Goal: Task Accomplishment & Management: Manage account settings

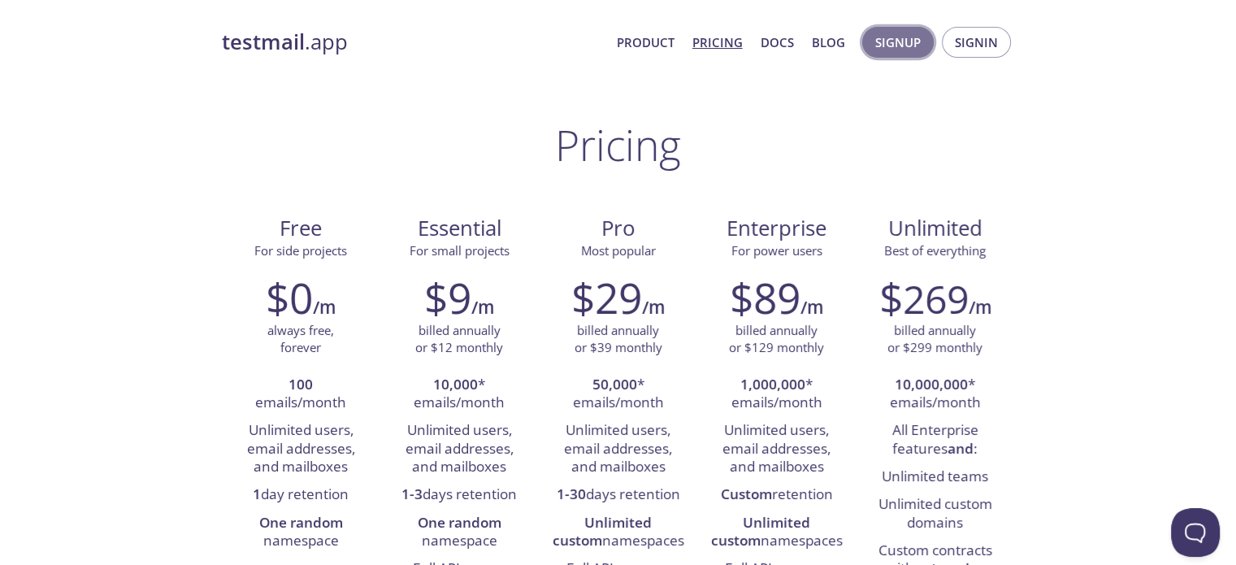
click at [894, 39] on span "Signup" at bounding box center [898, 42] width 46 height 21
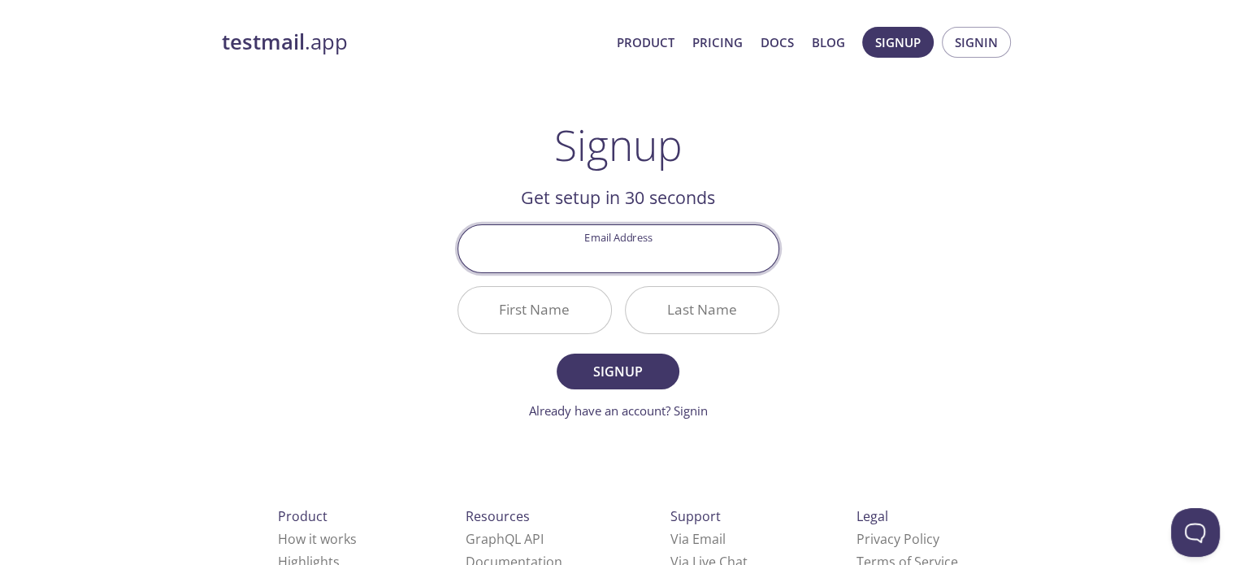
click at [676, 242] on input "Email Address" at bounding box center [618, 248] width 320 height 46
type input "[EMAIL_ADDRESS][DOMAIN_NAME]"
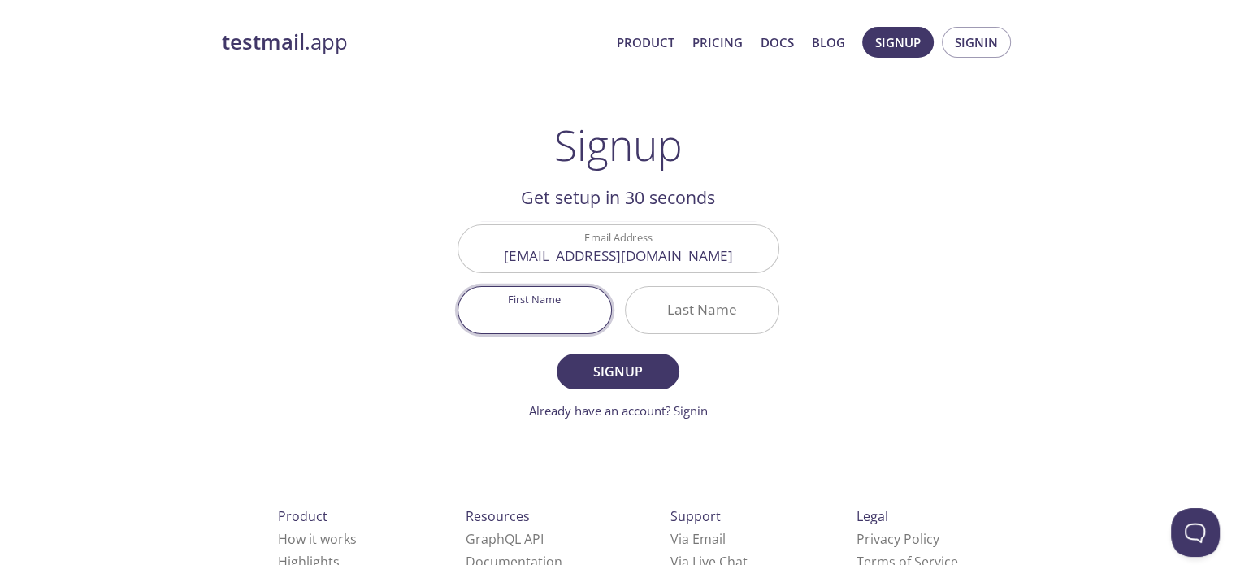
click at [527, 319] on input "First Name" at bounding box center [534, 310] width 153 height 46
type input "Harish"
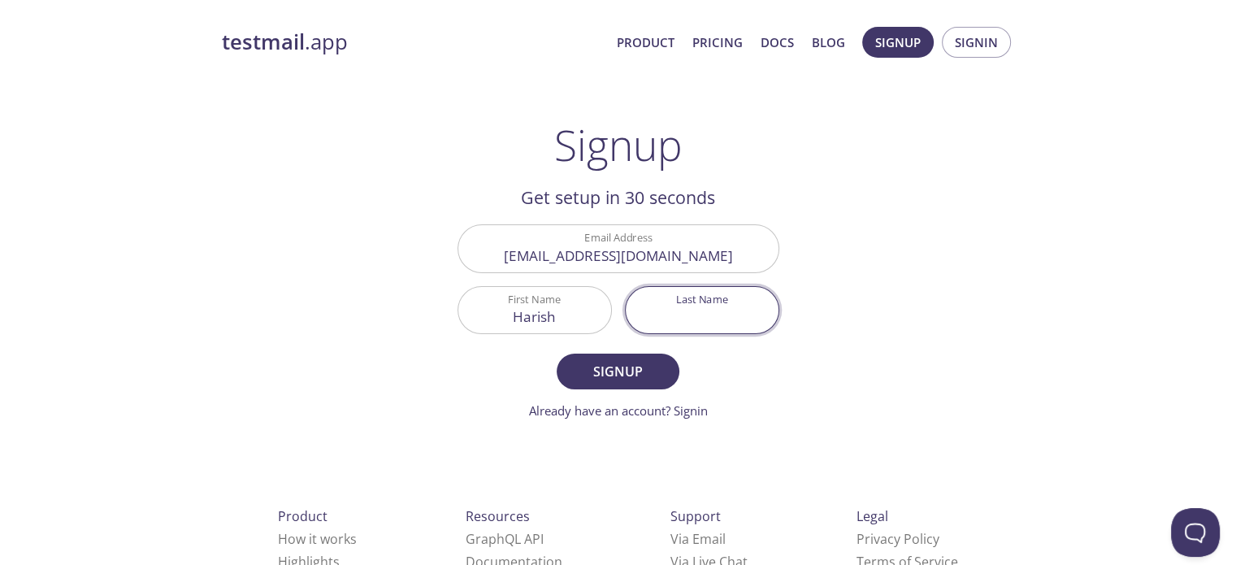
click at [673, 315] on input "Last Name" at bounding box center [702, 310] width 153 height 46
type input "[PERSON_NAME]"
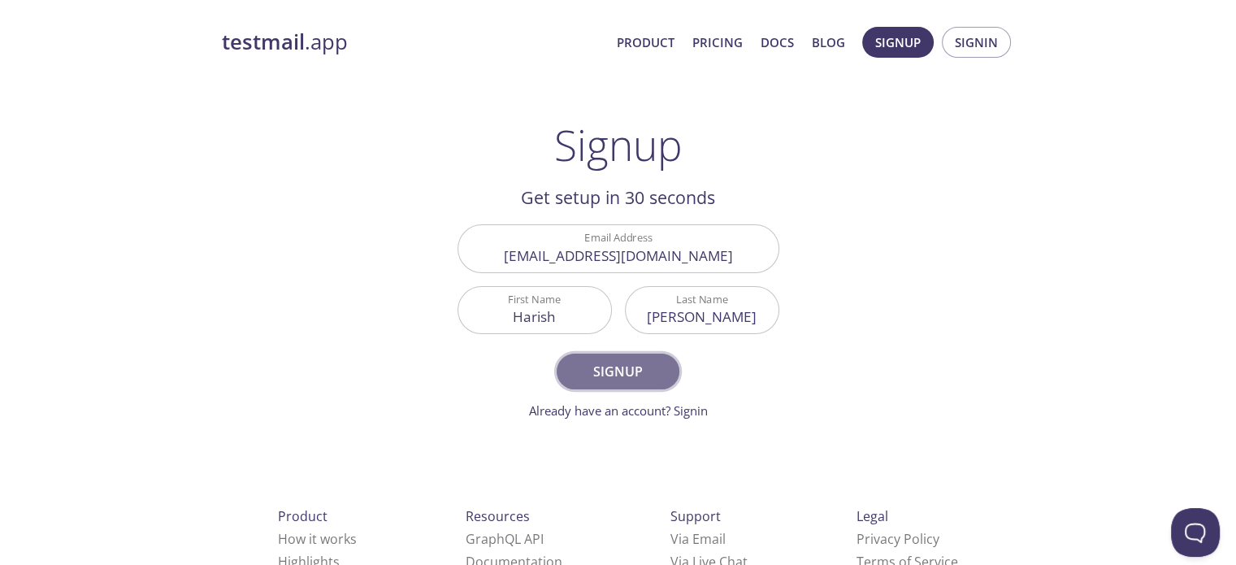
click at [619, 373] on span "Signup" at bounding box center [618, 371] width 86 height 23
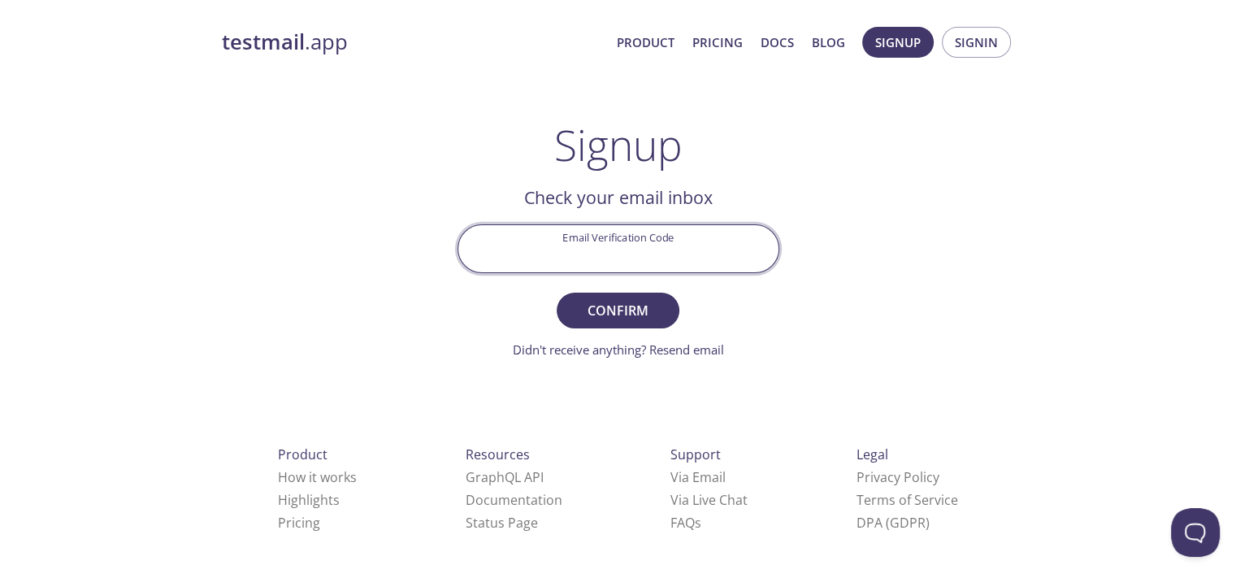
click at [616, 262] on input "Email Verification Code" at bounding box center [618, 248] width 320 height 46
paste input "JF1TE8X"
type input "JF1TE8X"
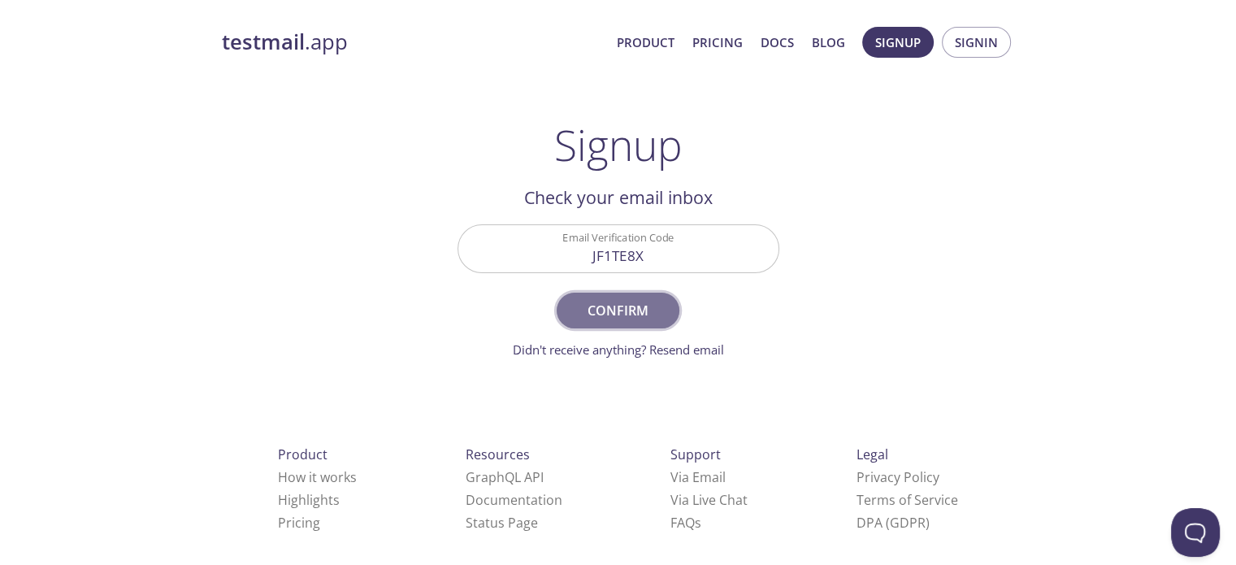
click at [597, 295] on button "Confirm" at bounding box center [618, 311] width 122 height 36
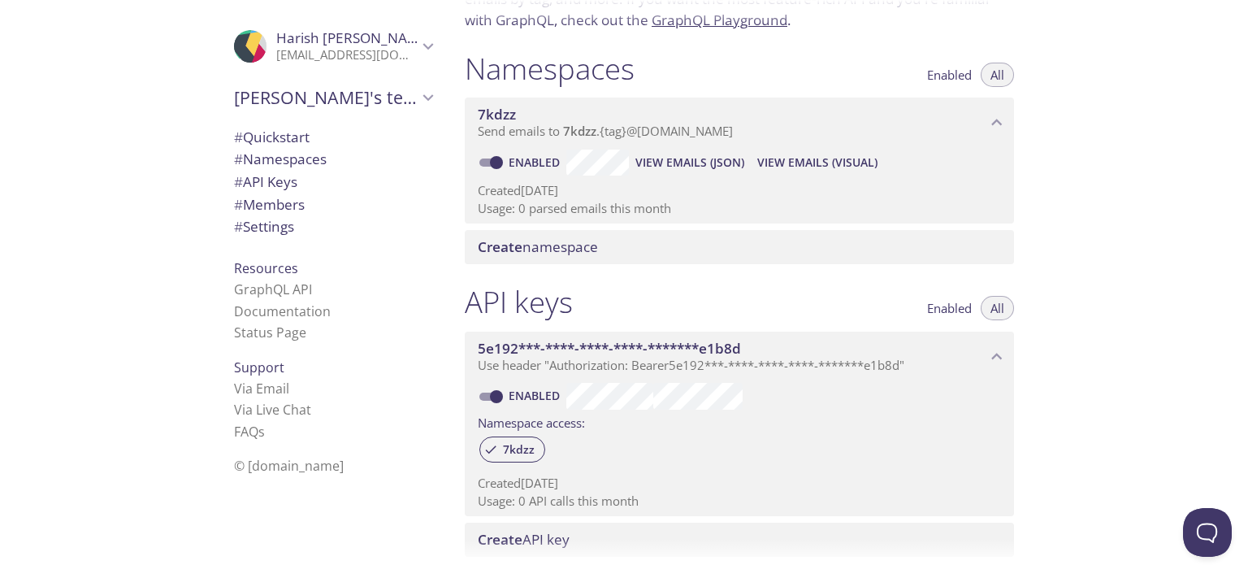
scroll to position [163, 0]
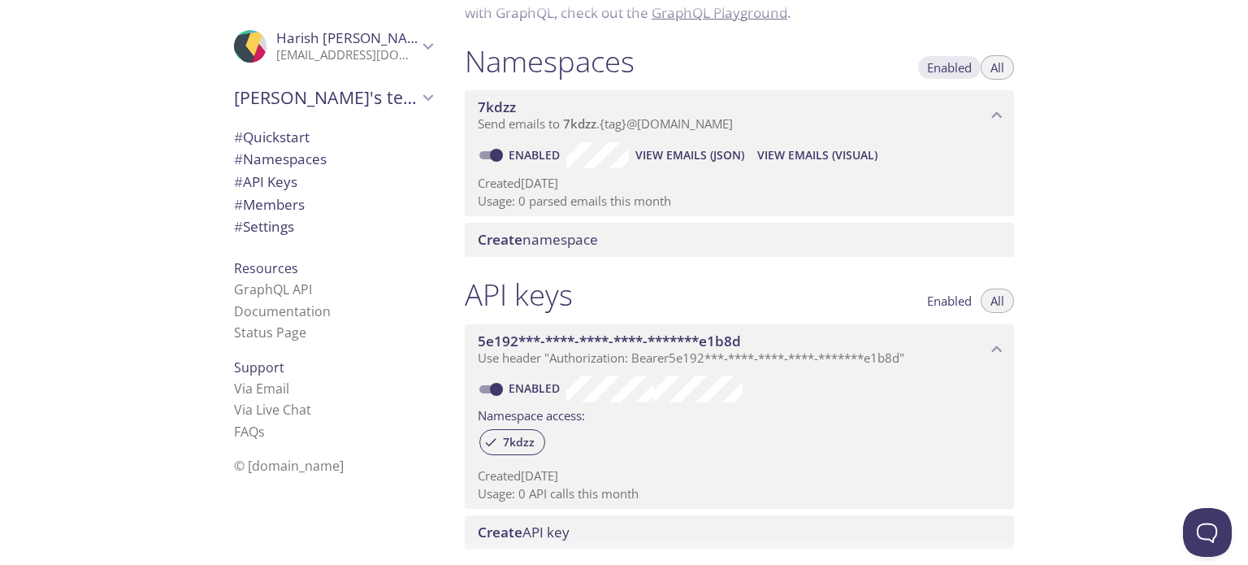
click at [946, 67] on span "Enabled" at bounding box center [949, 67] width 45 height 0
click at [956, 301] on span "Enabled" at bounding box center [949, 301] width 45 height 0
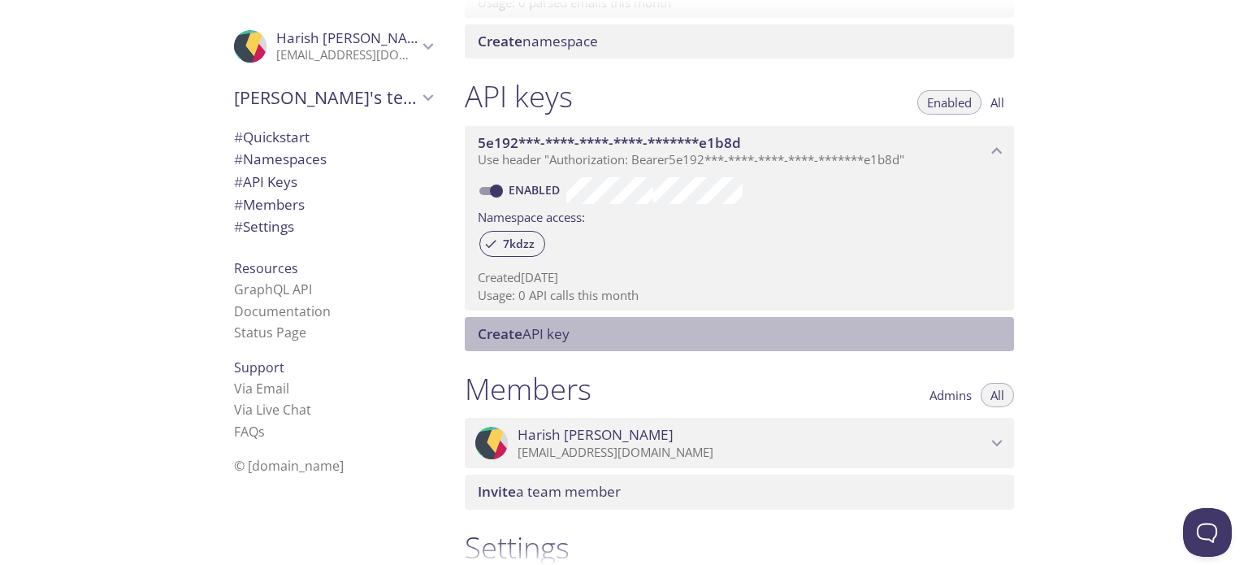
click at [796, 334] on span "Create API key" at bounding box center [743, 334] width 530 height 18
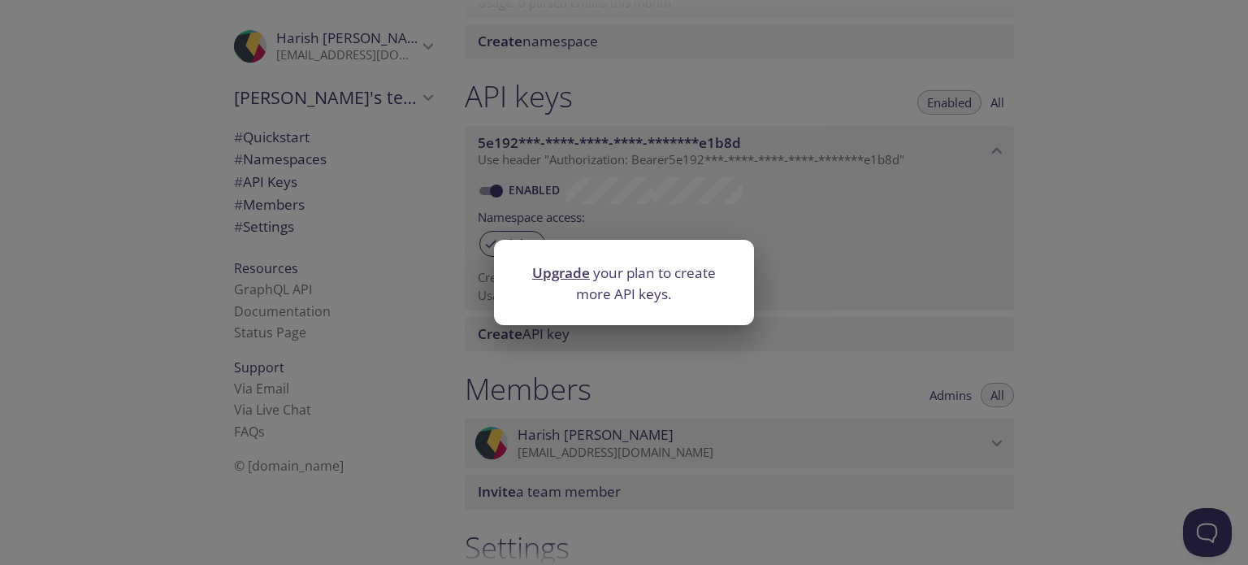
click at [950, 246] on div "Upgrade your plan to create more API keys." at bounding box center [624, 282] width 1248 height 565
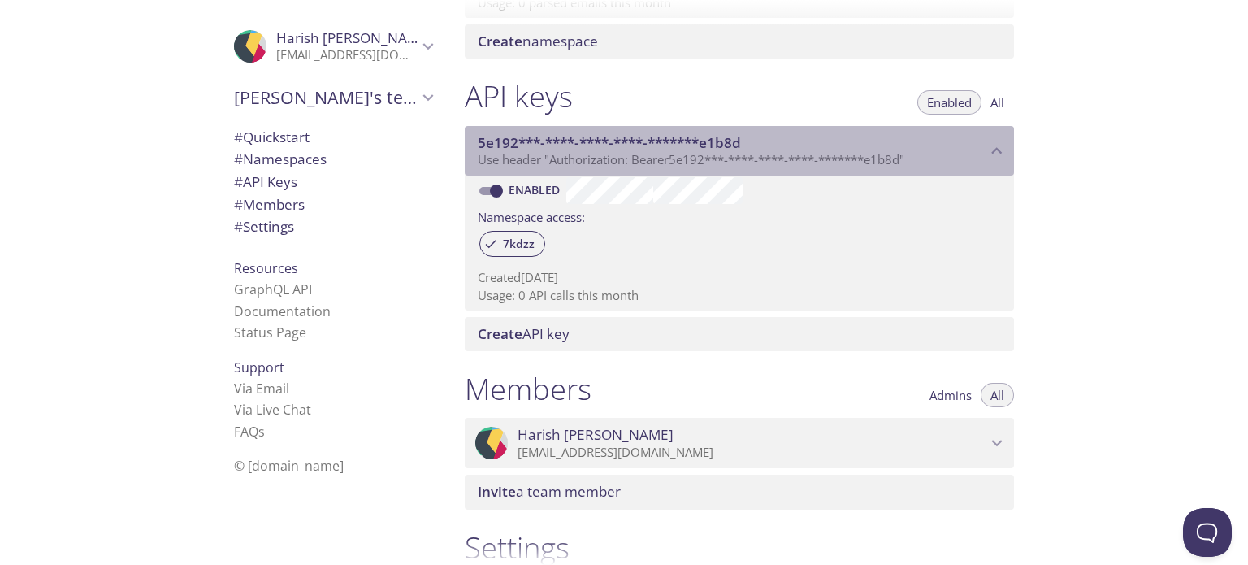
click at [852, 171] on div "5e192***-****-****-****-*******e1b8d Use header "Authorization: Bearer 5e192***…" at bounding box center [739, 151] width 549 height 50
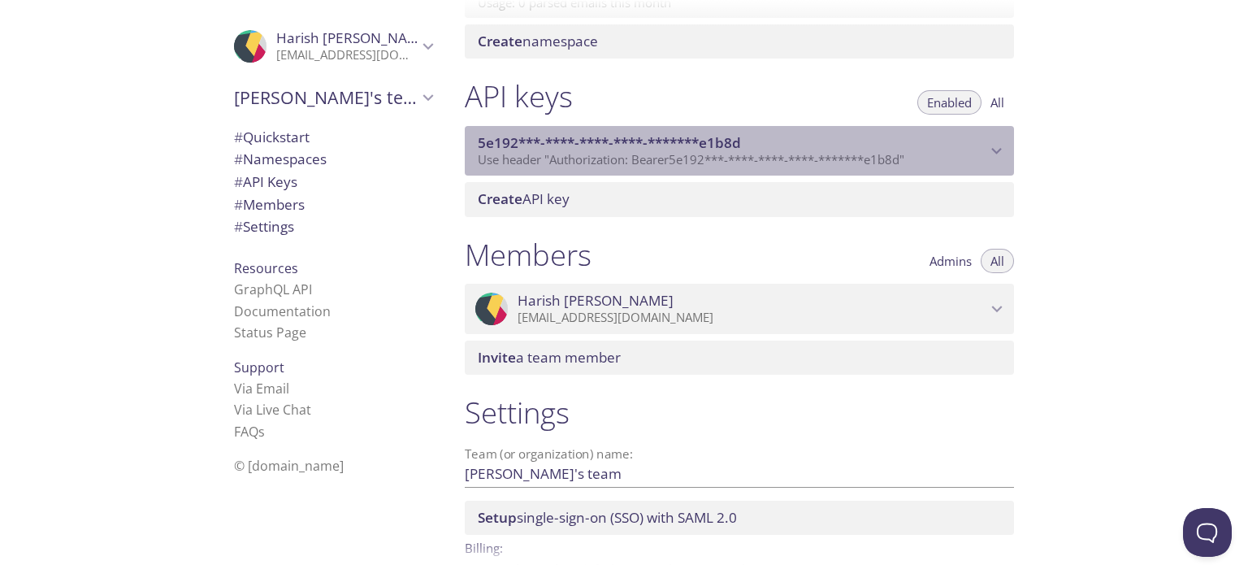
click at [852, 171] on div "5e192***-****-****-****-*******e1b8d Use header "Authorization: Bearer 5e192***…" at bounding box center [739, 151] width 549 height 50
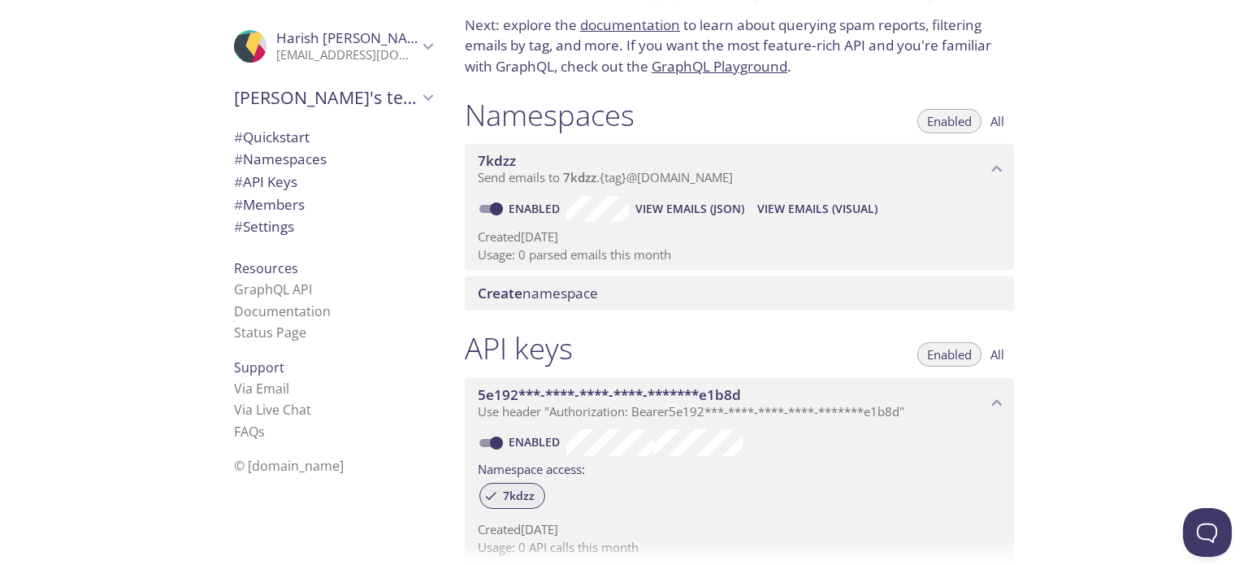
scroll to position [108, 0]
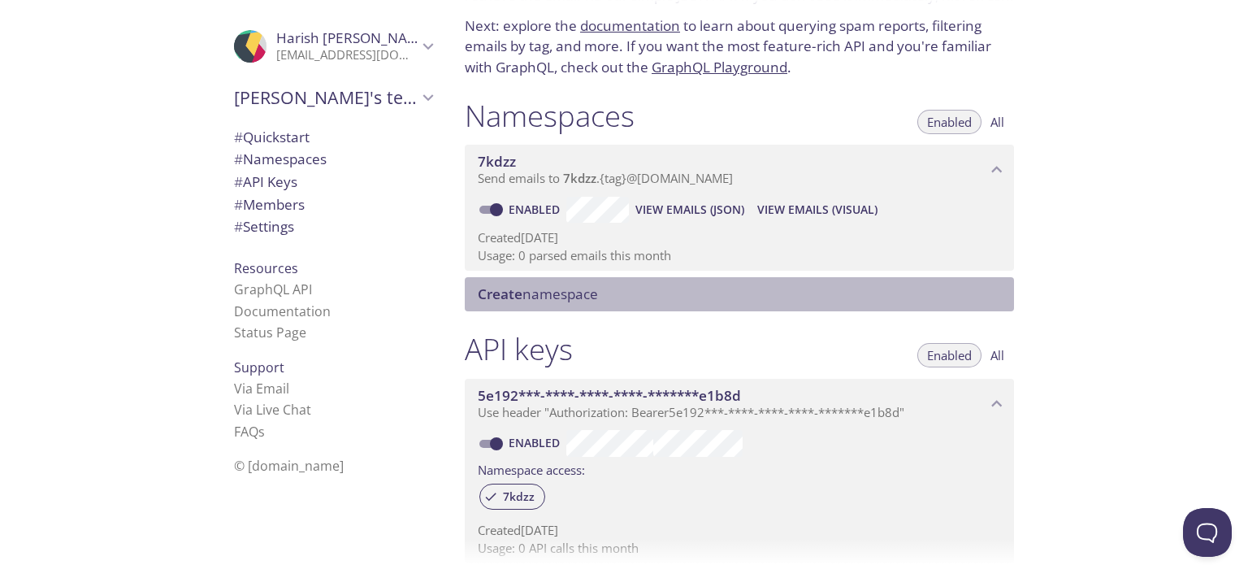
click at [656, 294] on span "Create namespace" at bounding box center [743, 294] width 530 height 18
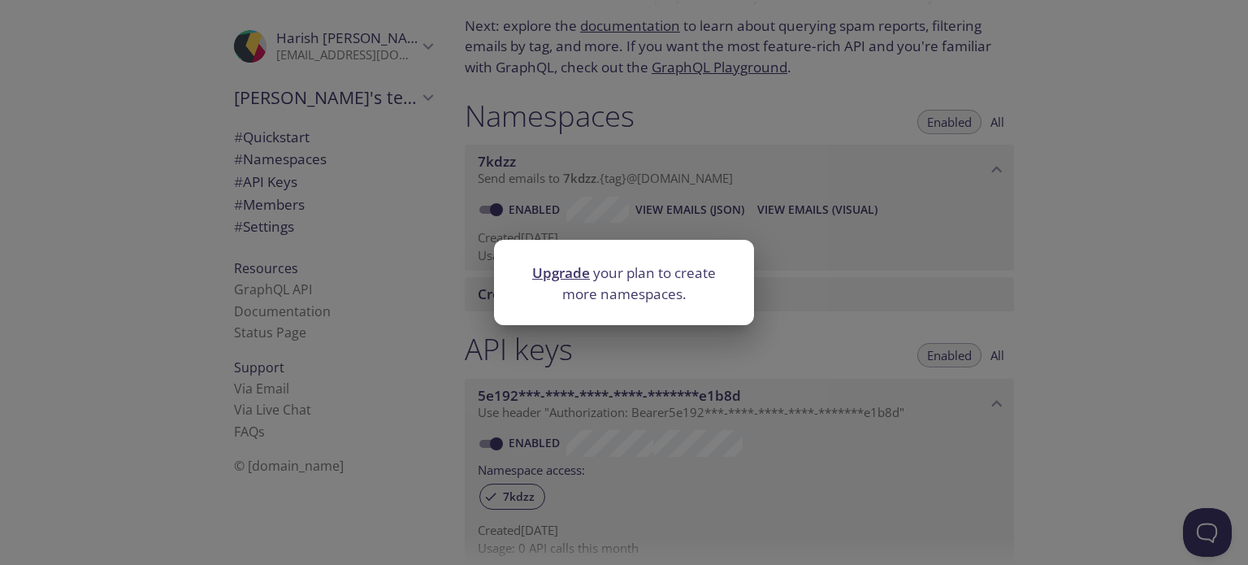
click at [797, 288] on div "Upgrade your plan to create more namespaces." at bounding box center [624, 282] width 1248 height 565
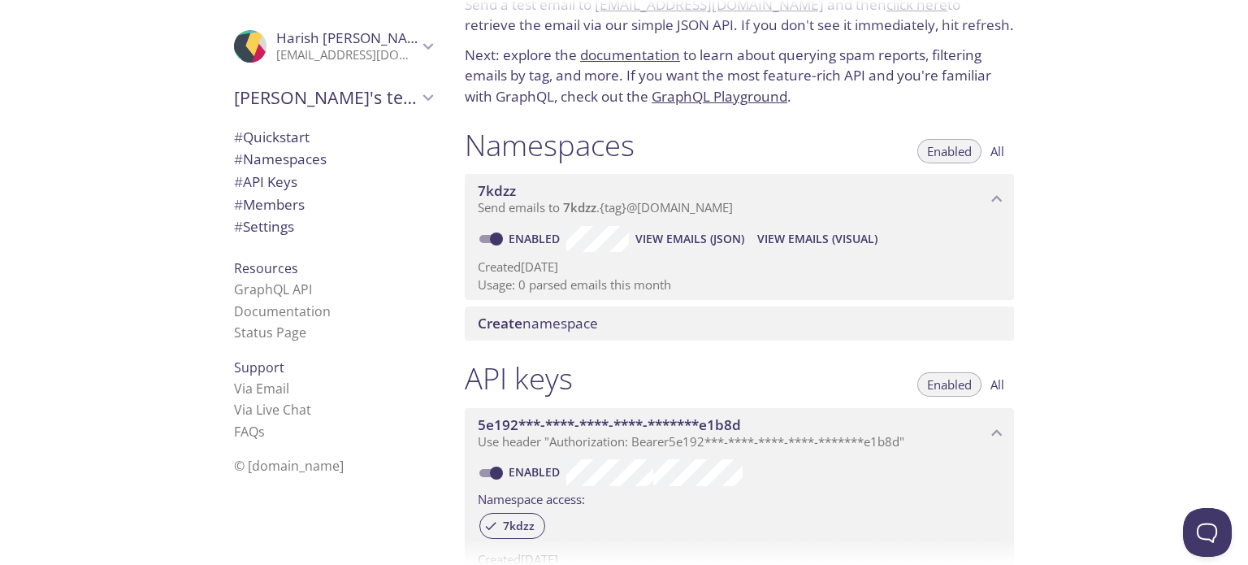
scroll to position [0, 0]
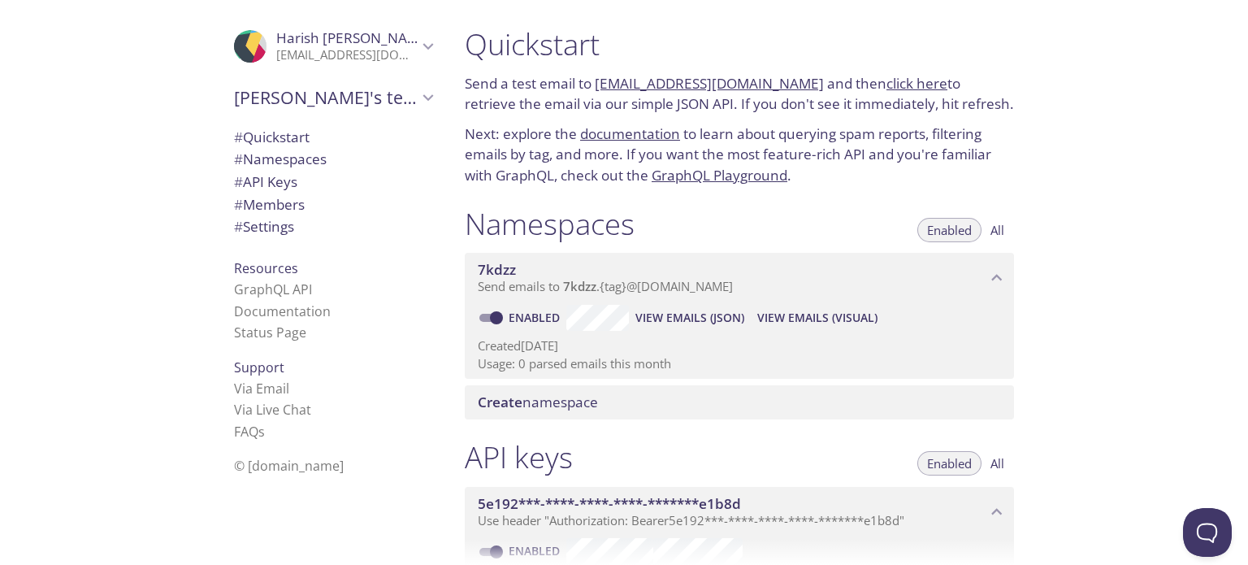
click at [887, 84] on link "click here" at bounding box center [917, 83] width 61 height 19
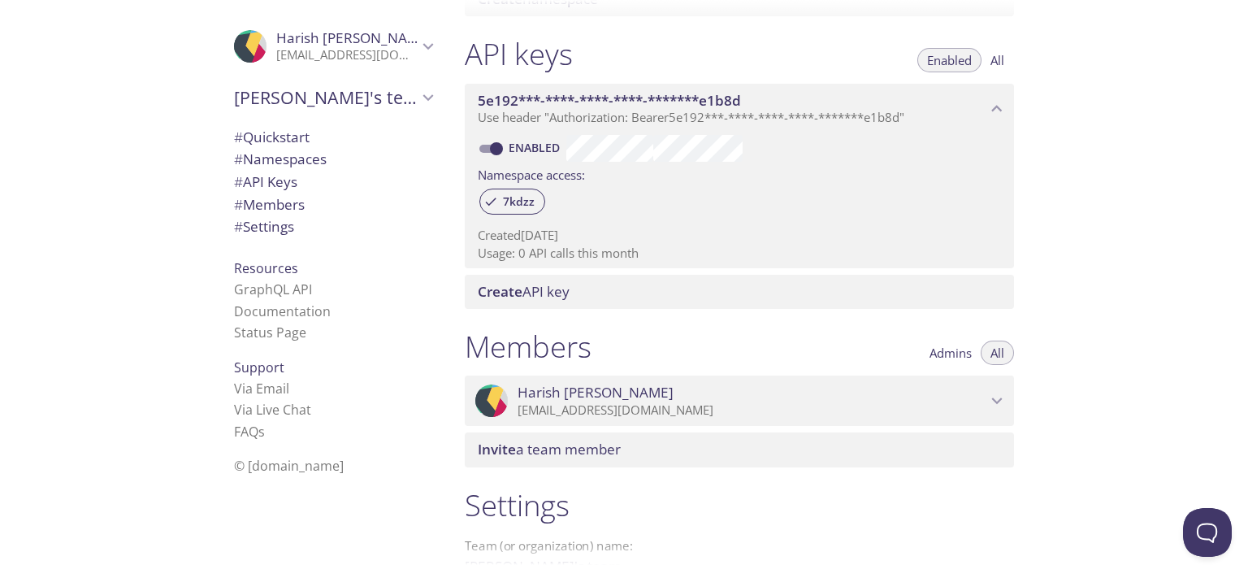
scroll to position [400, 0]
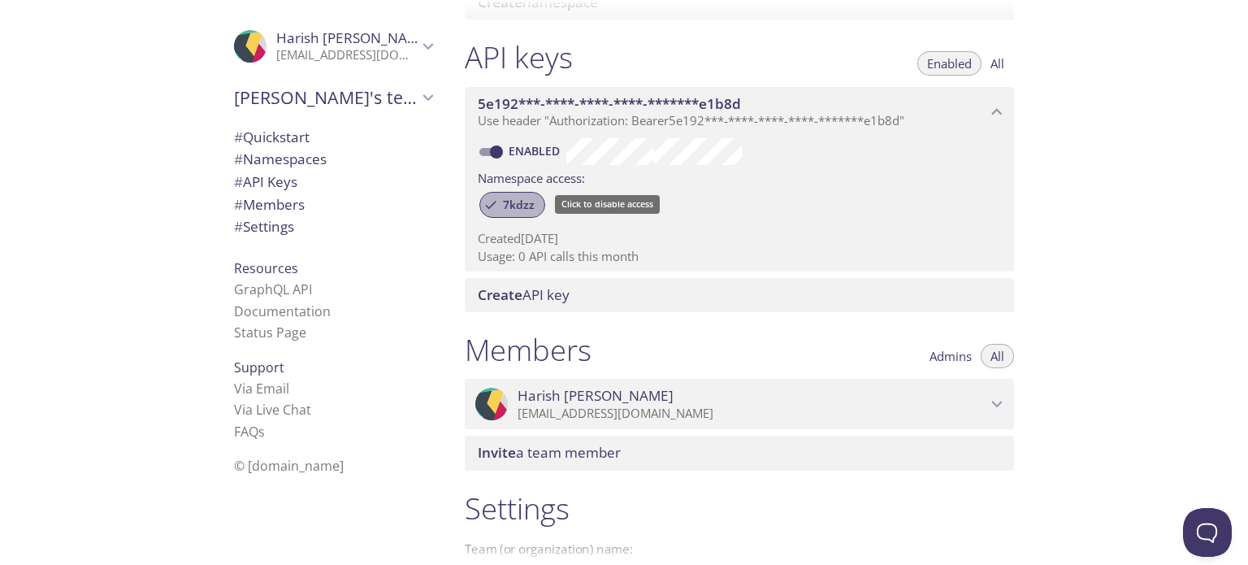
click at [521, 208] on span "7kdzz" at bounding box center [518, 204] width 51 height 15
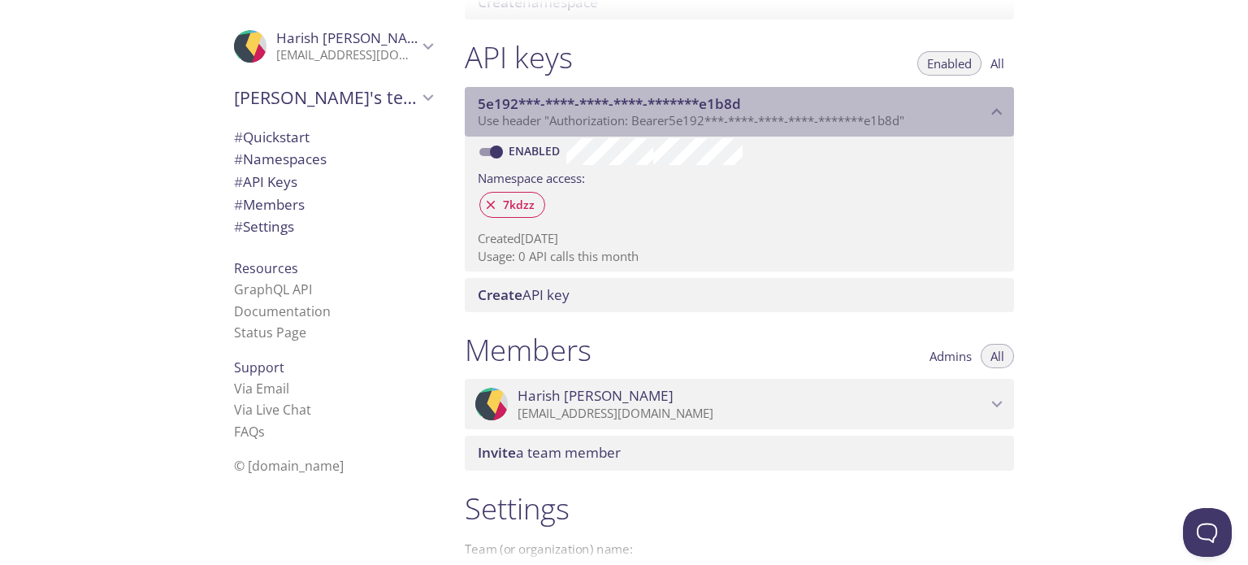
drag, startPoint x: 519, startPoint y: 205, endPoint x: 735, endPoint y: 112, distance: 234.4
click at [735, 112] on div "5e192***-****-****-****-*******e1b8d Use header "Authorization: Bearer 5e192***…" at bounding box center [732, 112] width 509 height 34
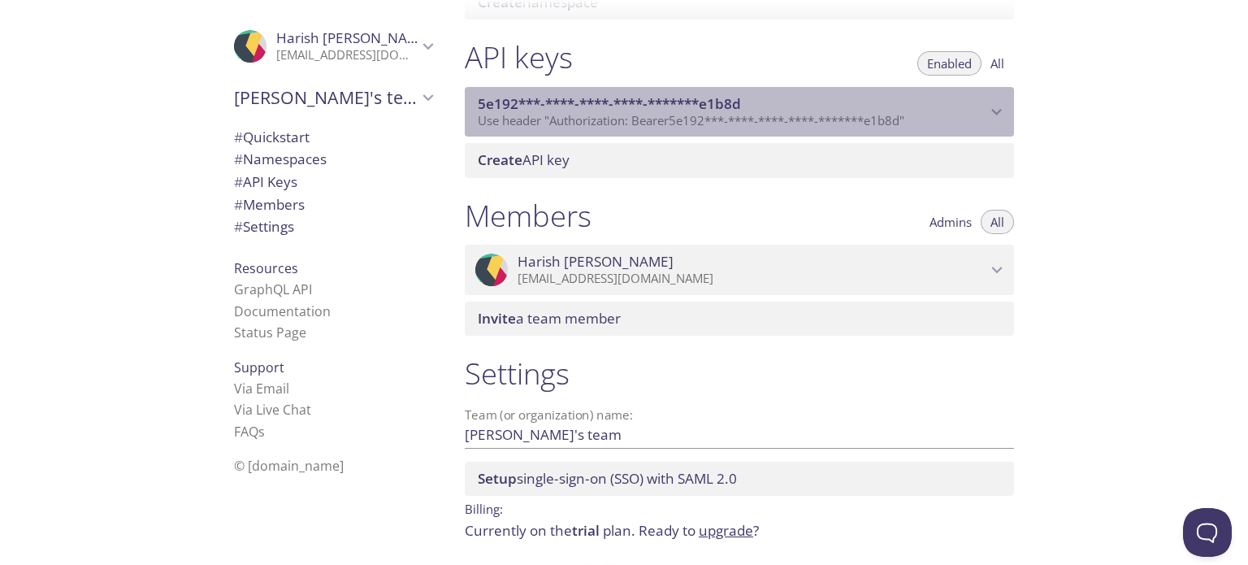
click at [735, 112] on span "Use header "Authorization: Bearer 5e192***-****-****-****-*******e1b8d "" at bounding box center [691, 120] width 427 height 16
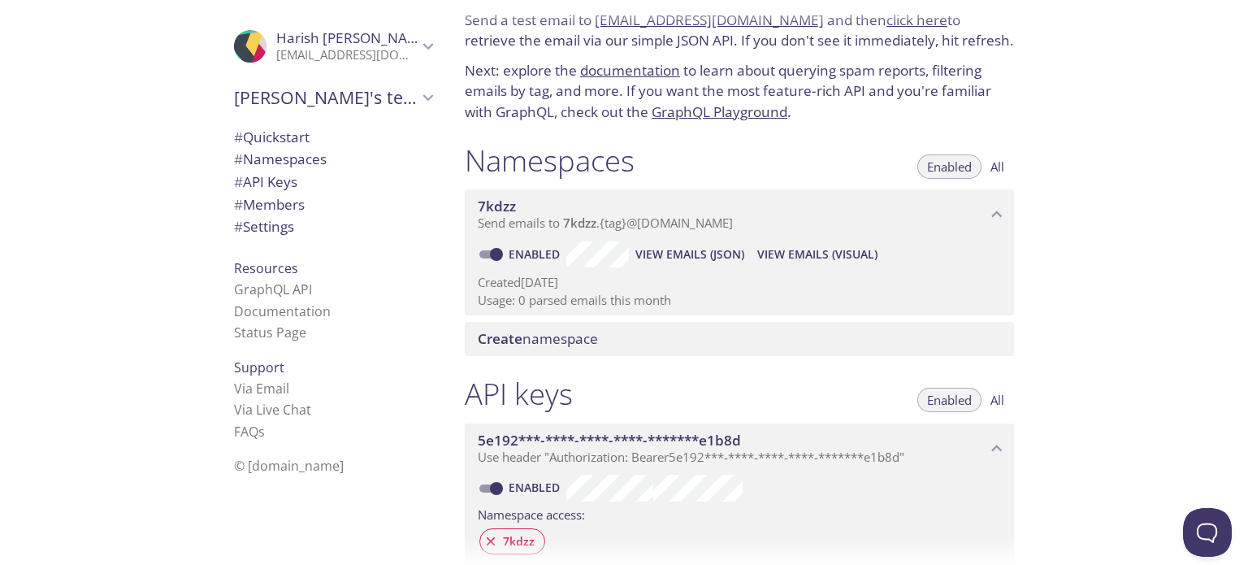
scroll to position [61, 0]
click at [801, 252] on span "View Emails (Visual)" at bounding box center [817, 257] width 120 height 20
click at [635, 227] on span "Send emails to 7kdzz . {tag} @inbox.testmail.app" at bounding box center [605, 225] width 255 height 16
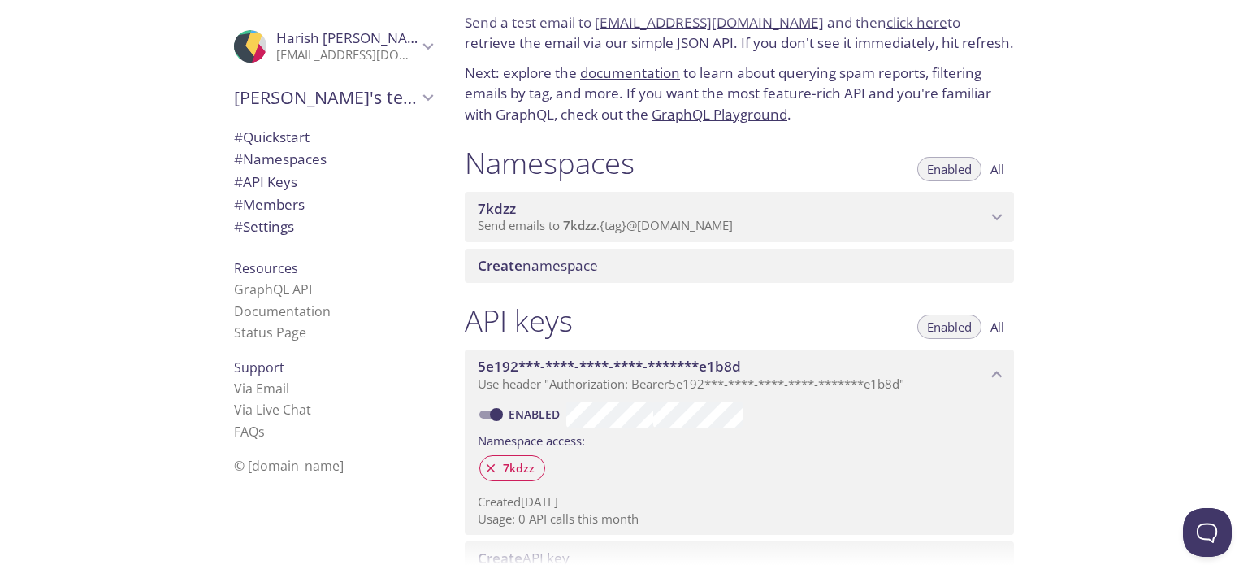
click at [635, 227] on span "Send emails to 7kdzz . {tag} @inbox.testmail.app" at bounding box center [605, 225] width 255 height 16
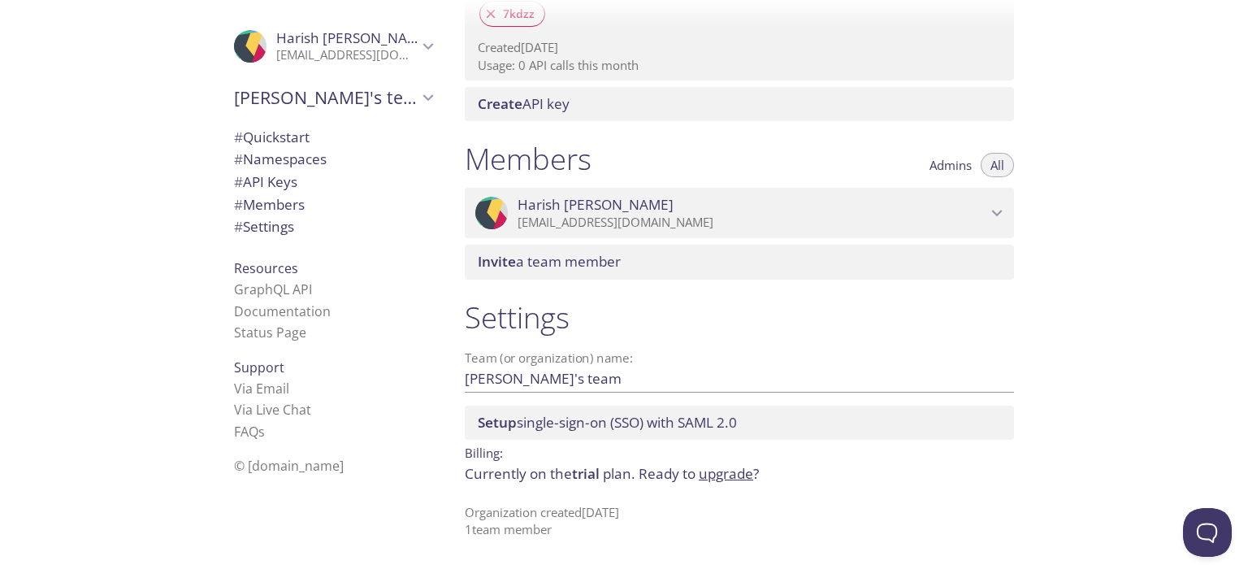
scroll to position [0, 0]
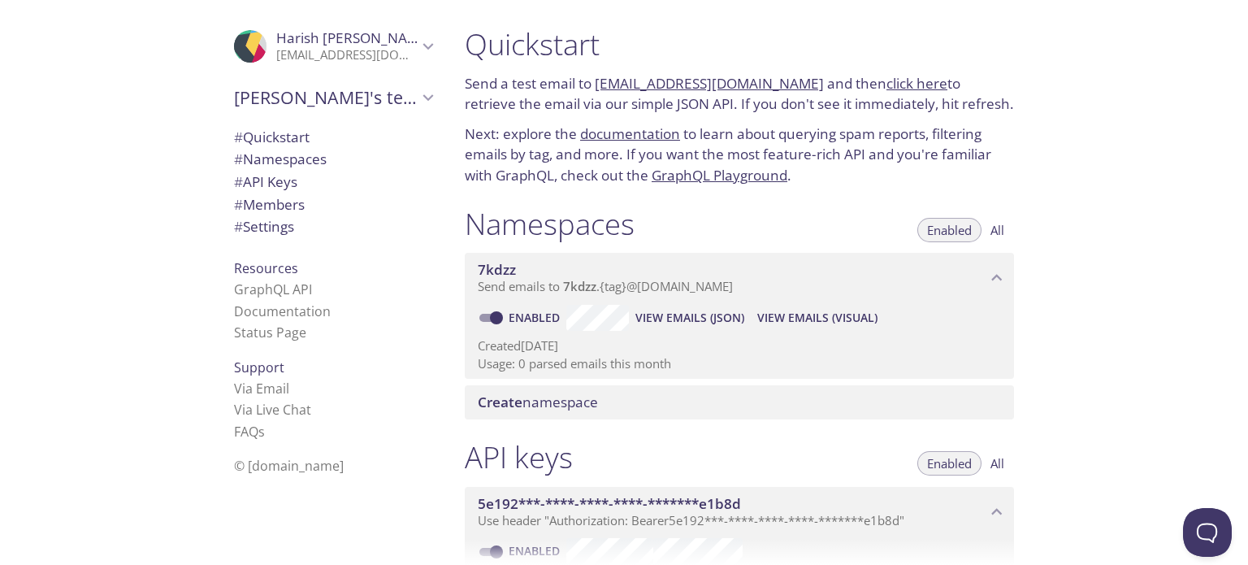
click at [887, 86] on link "click here" at bounding box center [917, 83] width 61 height 19
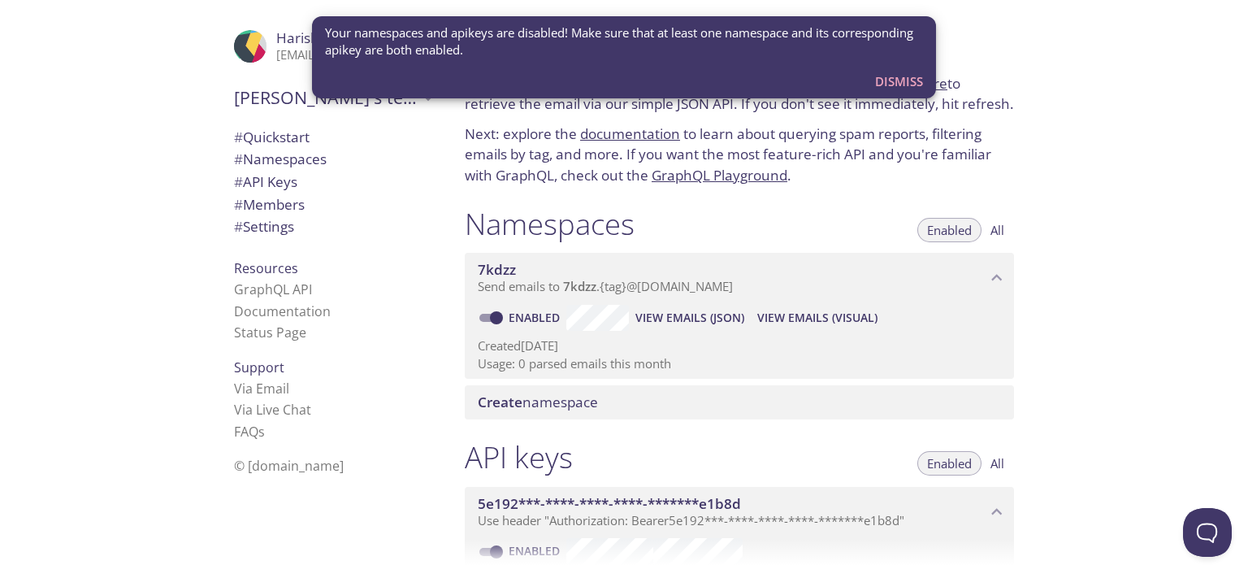
click at [704, 124] on p "Next: explore the documentation to learn about querying spam reports, filtering…" at bounding box center [739, 155] width 549 height 63
click at [881, 84] on span "Dismiss" at bounding box center [899, 81] width 48 height 21
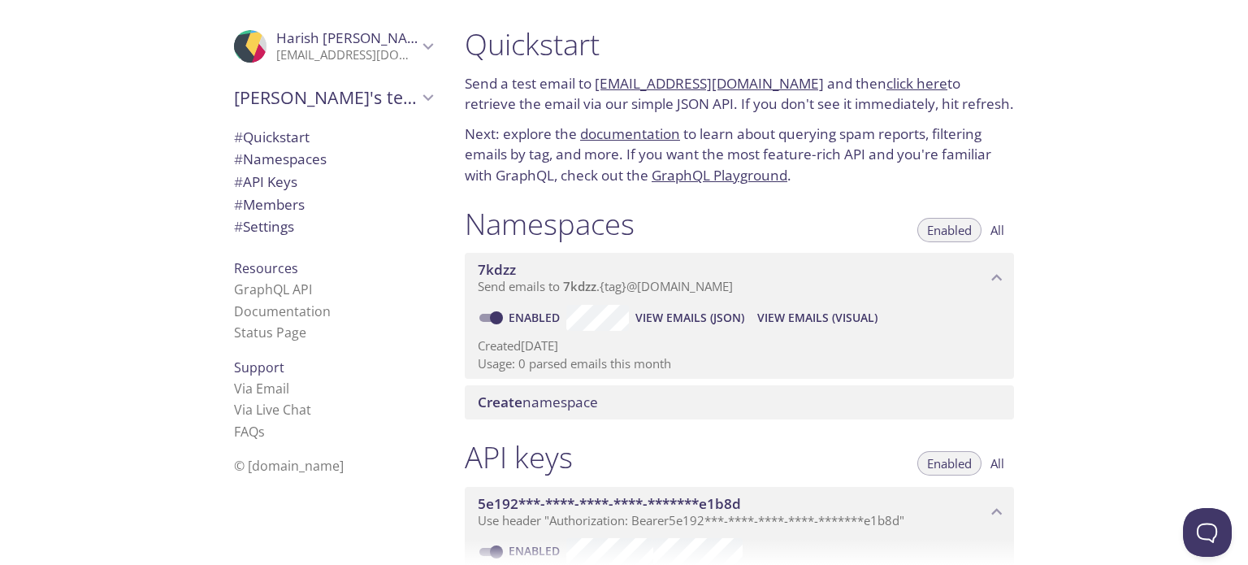
click at [894, 87] on link "click here" at bounding box center [917, 83] width 61 height 19
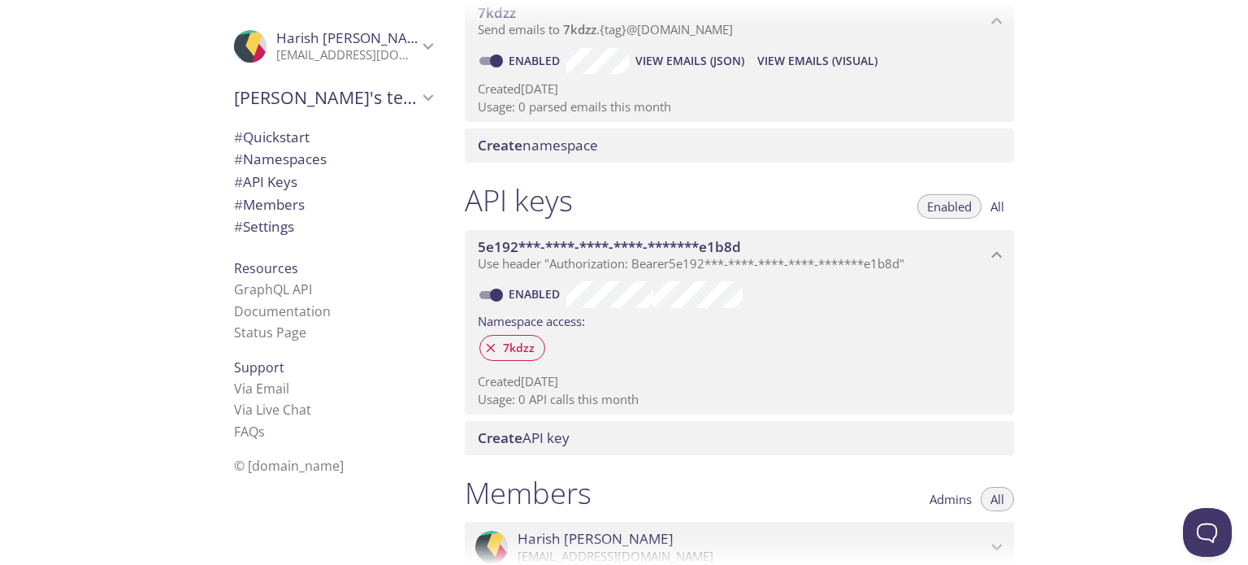
scroll to position [262, 0]
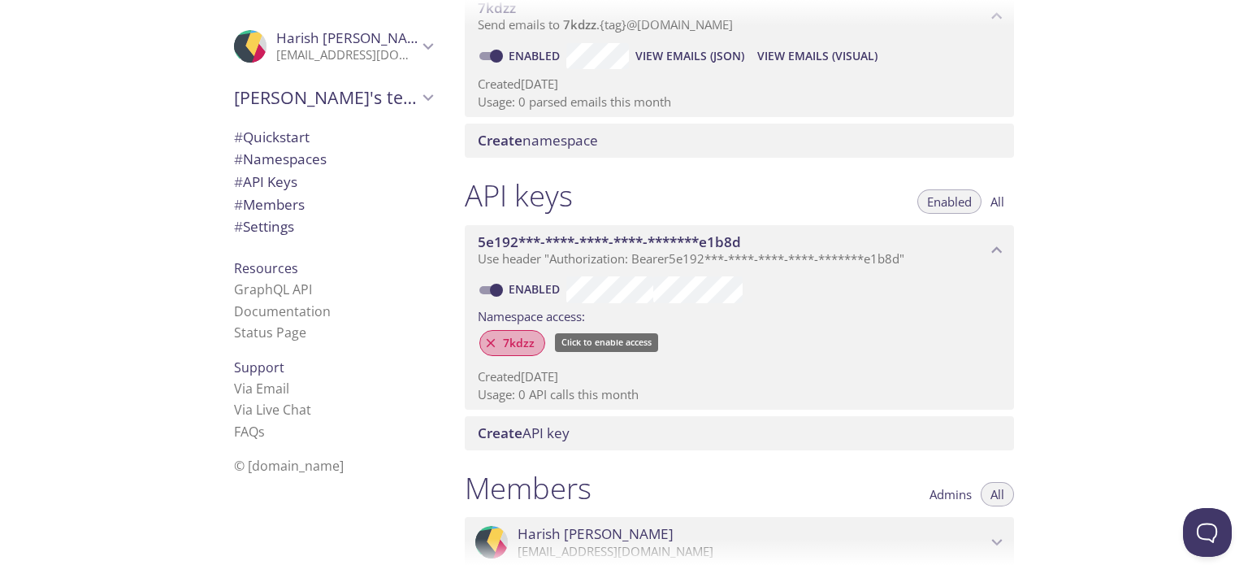
click at [520, 345] on span "7kdzz" at bounding box center [518, 343] width 51 height 15
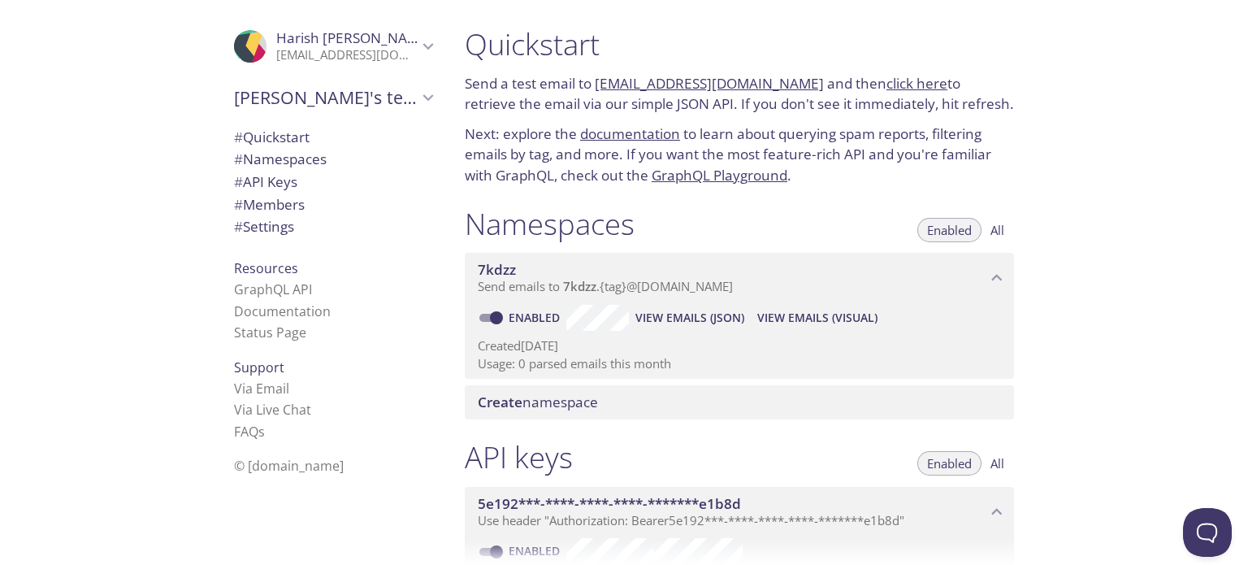
click at [887, 90] on link "click here" at bounding box center [917, 83] width 61 height 19
click at [284, 187] on span "# API Keys" at bounding box center [265, 181] width 63 height 19
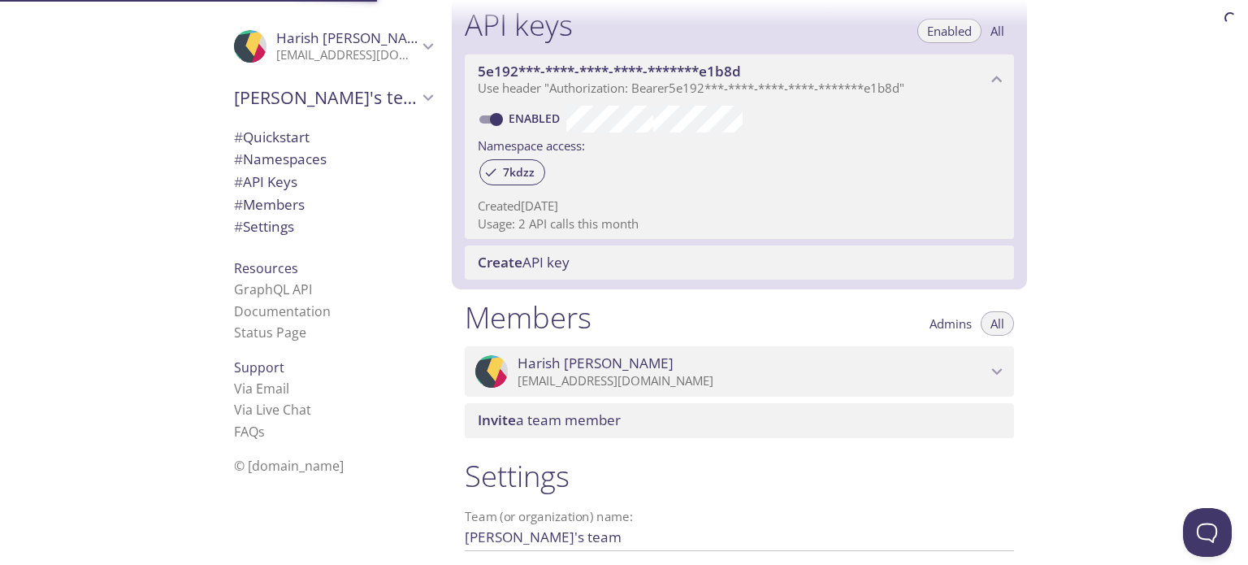
scroll to position [439, 0]
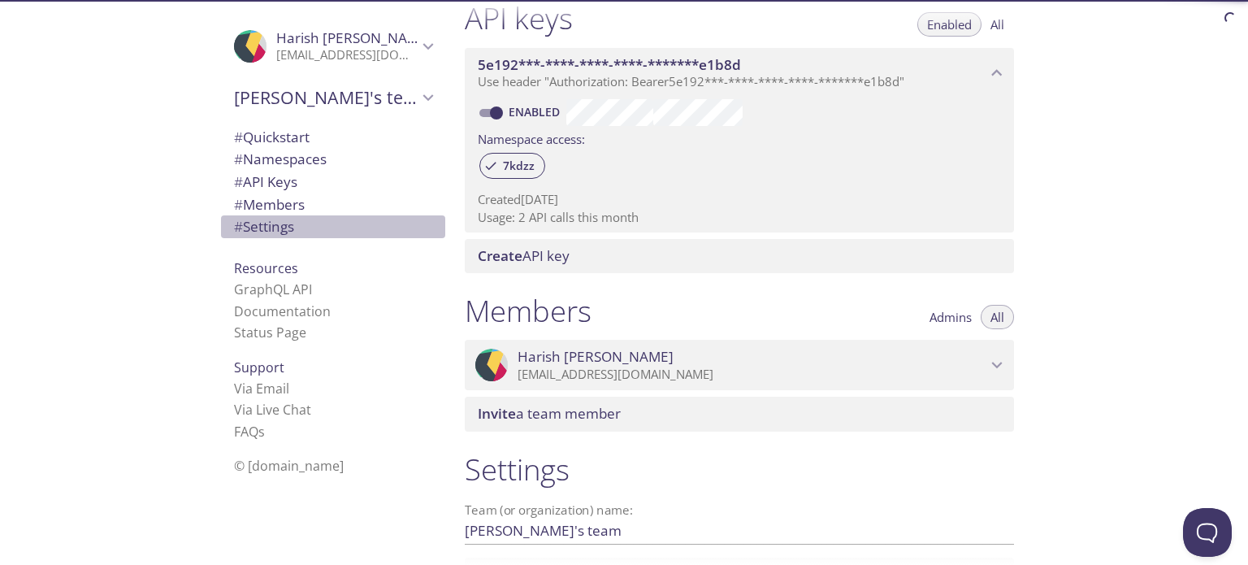
click at [256, 228] on span "# Settings" at bounding box center [264, 226] width 60 height 19
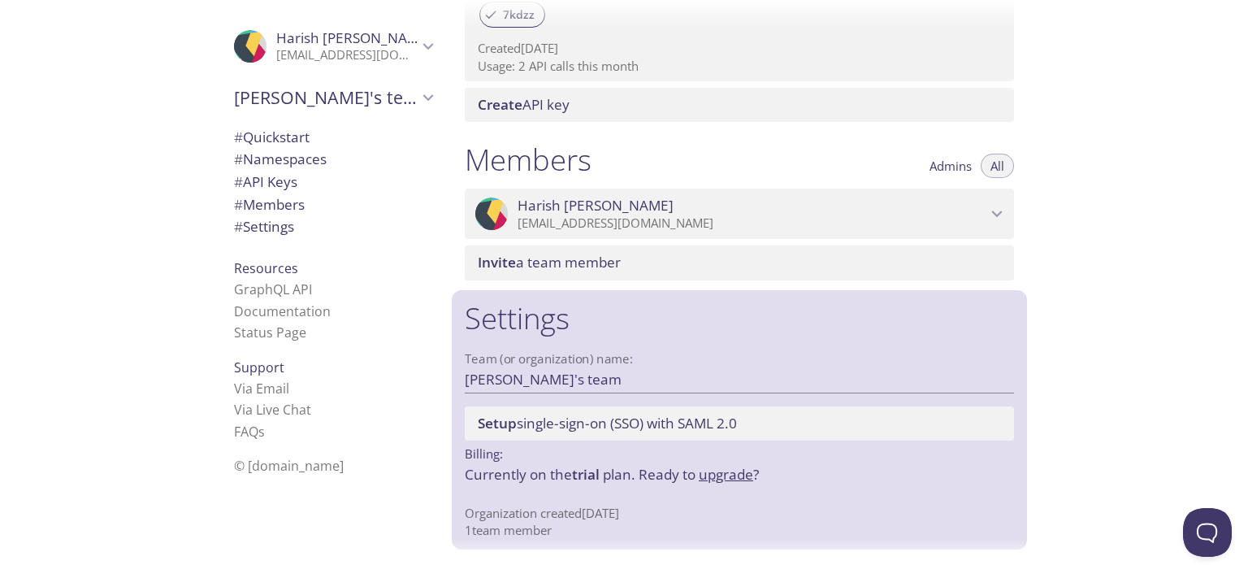
scroll to position [591, 0]
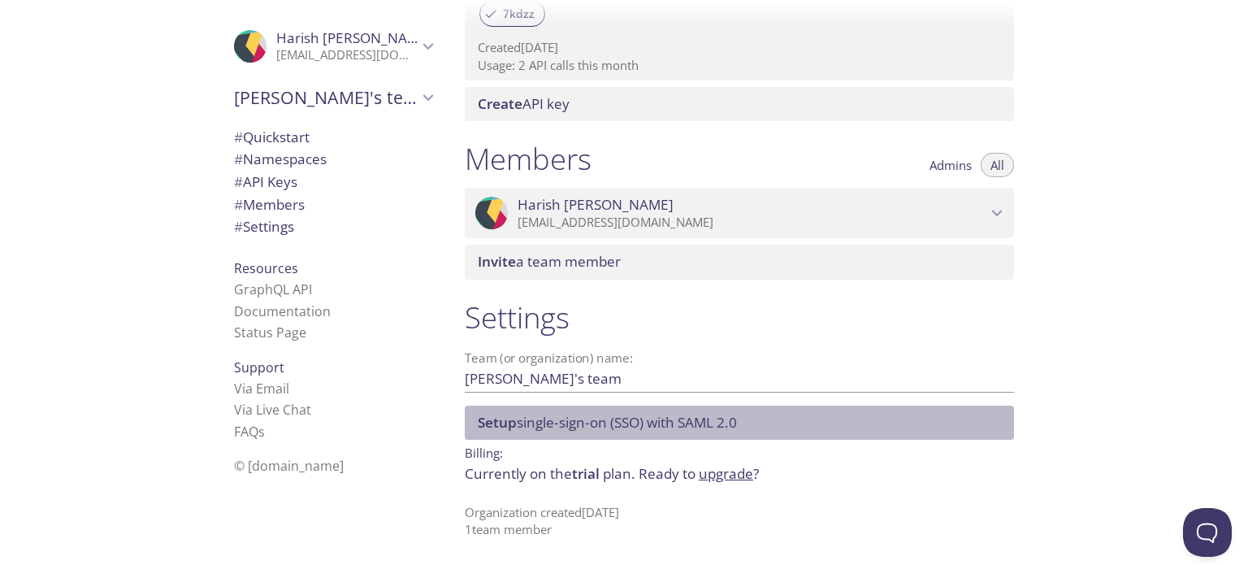
click at [724, 422] on span "Setup single-sign-on (SSO) with SAML 2.0" at bounding box center [607, 422] width 259 height 19
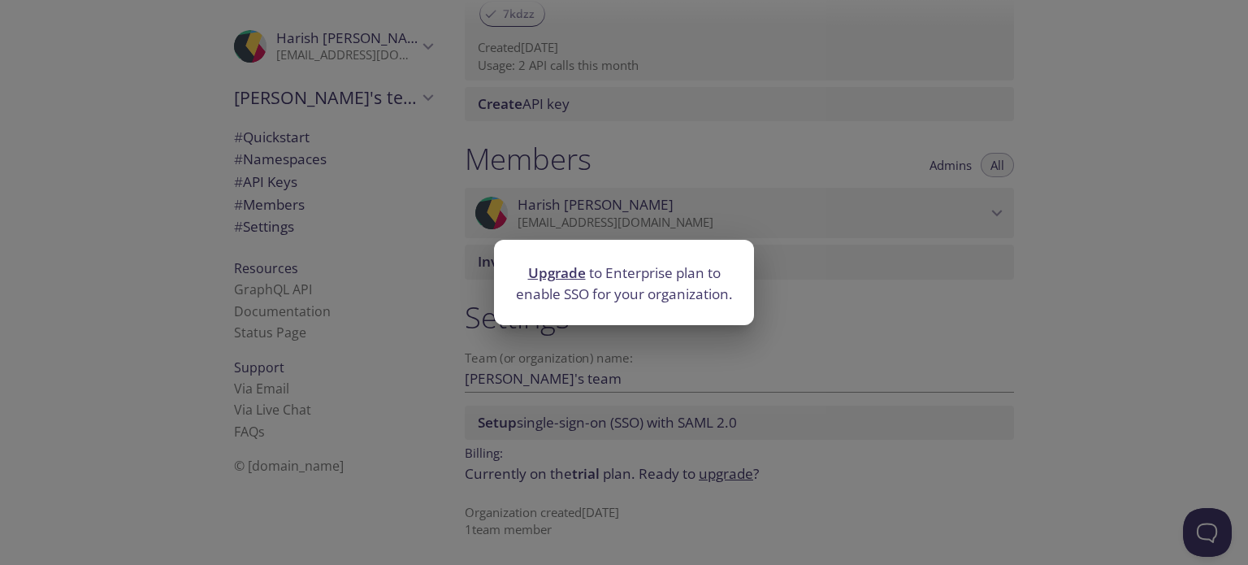
drag, startPoint x: 623, startPoint y: 314, endPoint x: 744, endPoint y: 435, distance: 170.7
click at [744, 435] on div "Upgrade to Enterprise plan to enable SSO for your organization." at bounding box center [624, 282] width 1248 height 565
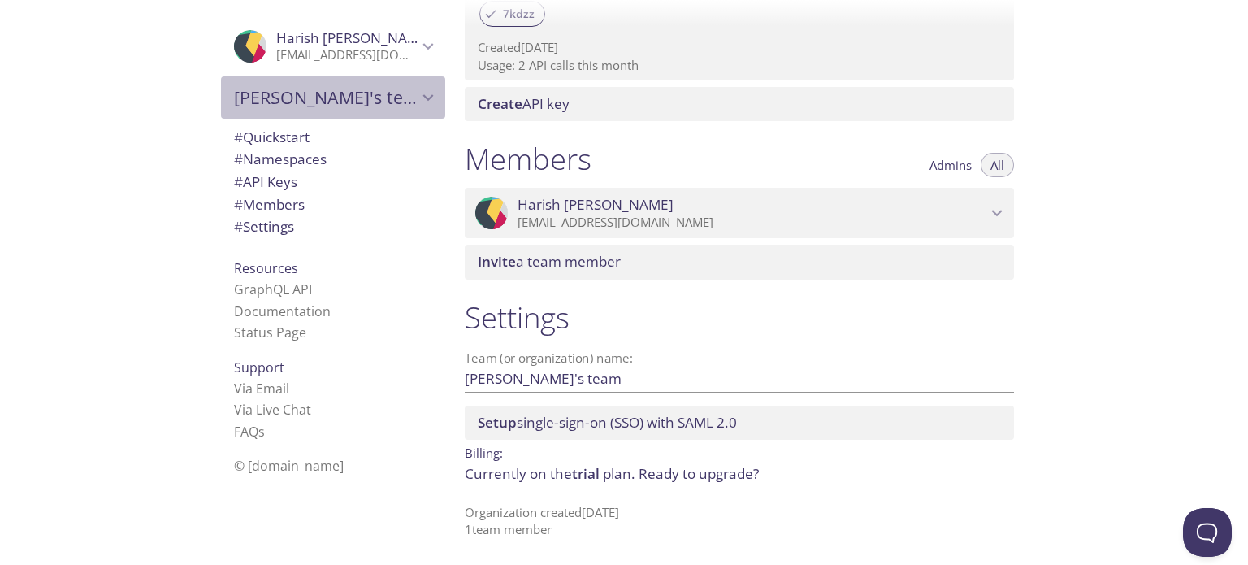
click at [321, 99] on span "[PERSON_NAME]'s team" at bounding box center [326, 97] width 184 height 23
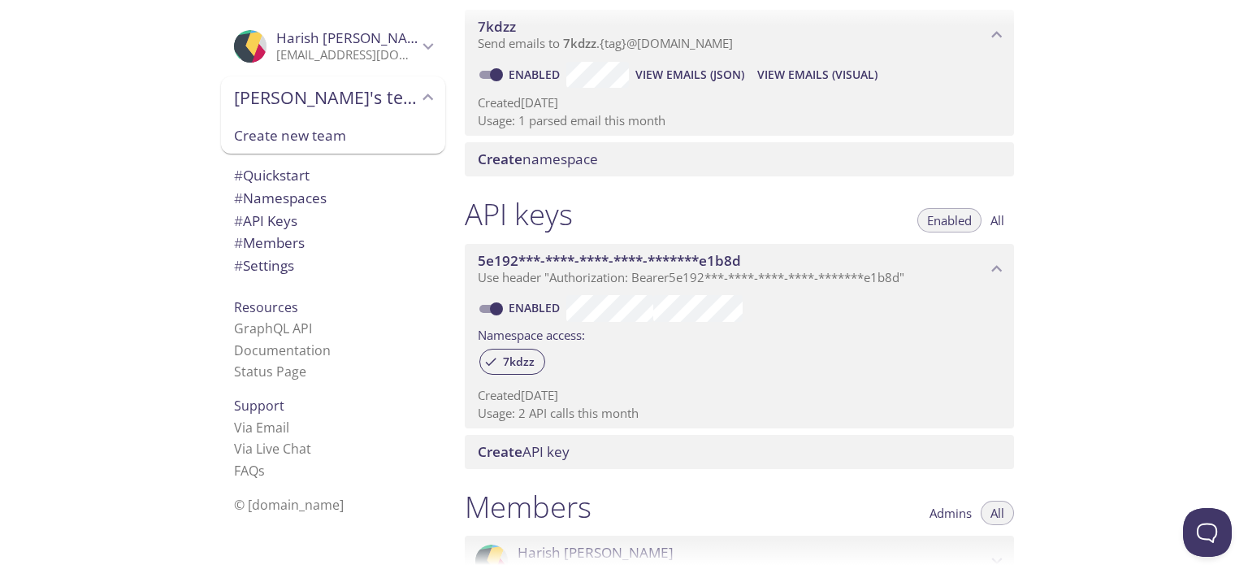
scroll to position [242, 0]
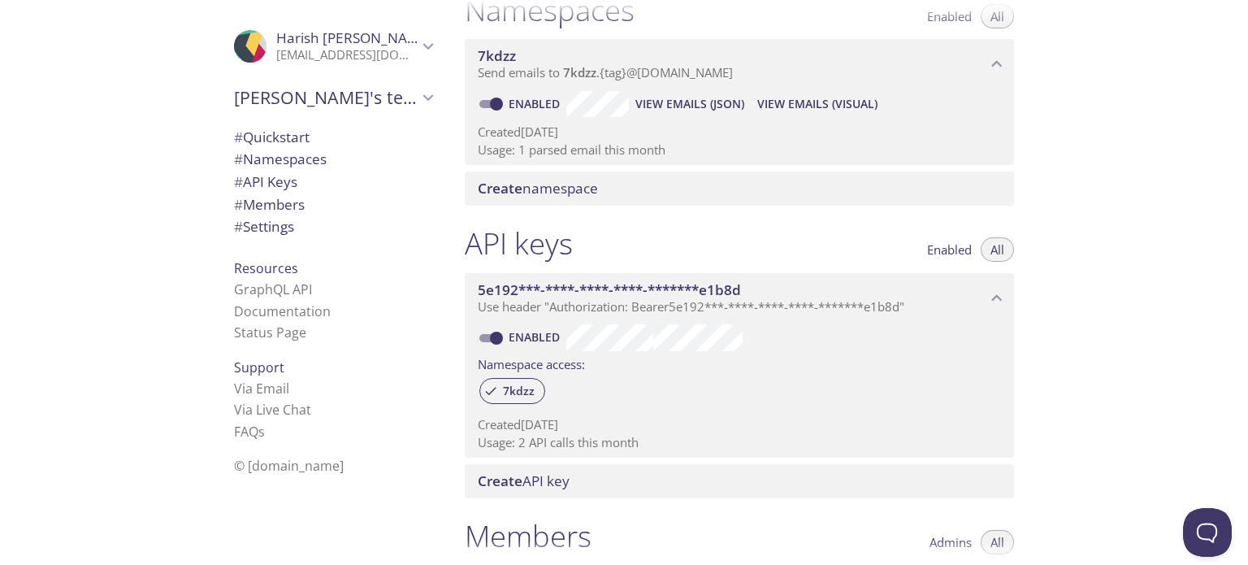
scroll to position [214, 0]
